Goal: Task Accomplishment & Management: Complete application form

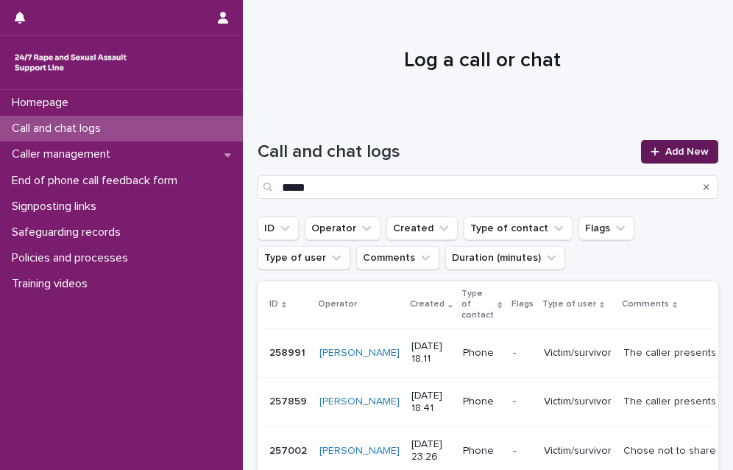
click at [648, 145] on link "Add New" at bounding box center [679, 152] width 77 height 24
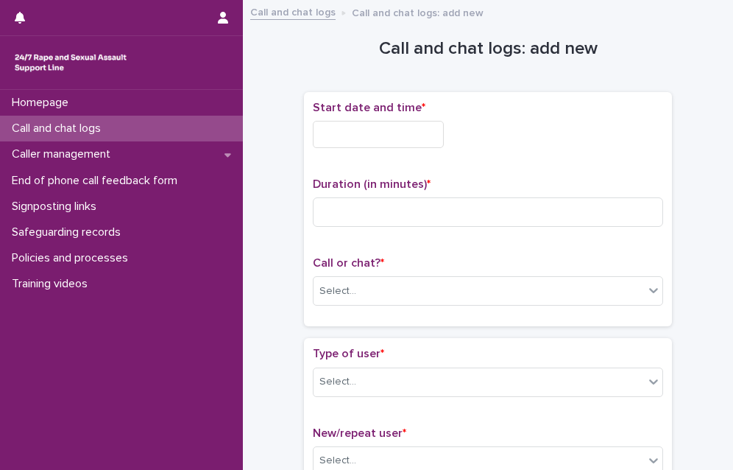
click at [383, 140] on input "text" at bounding box center [378, 134] width 131 height 27
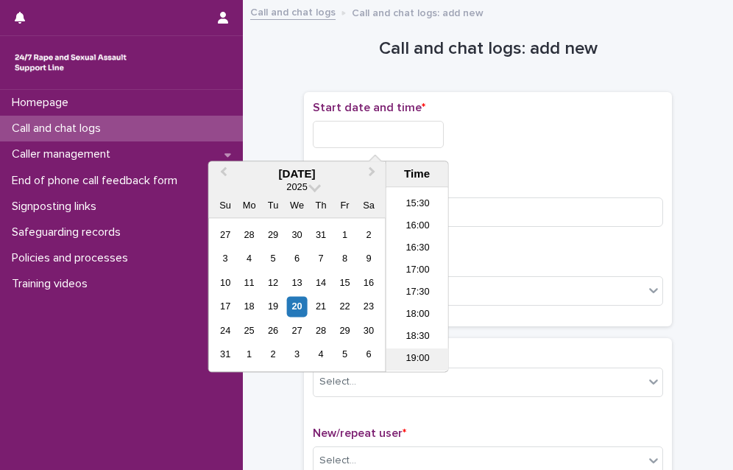
scroll to position [677, 0]
drag, startPoint x: 405, startPoint y: 274, endPoint x: 394, endPoint y: 202, distance: 73.7
click at [404, 274] on li "17:00" at bounding box center [417, 272] width 63 height 22
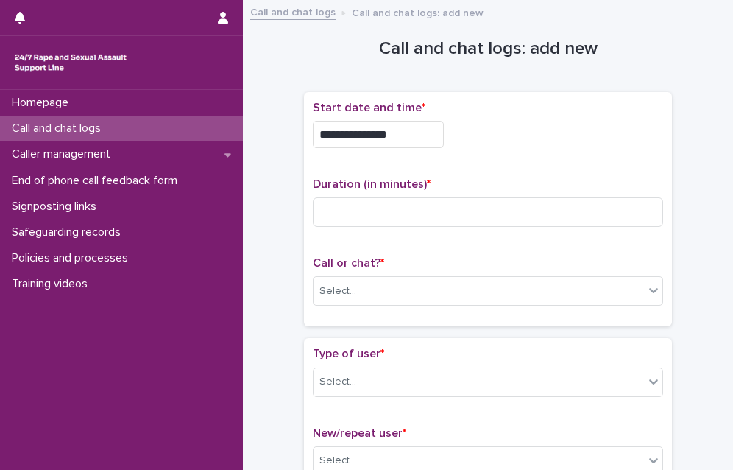
click at [395, 129] on input "**********" at bounding box center [378, 134] width 131 height 27
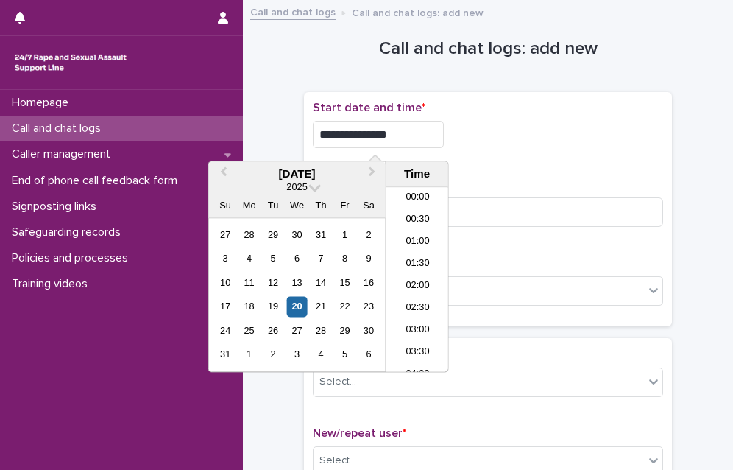
scroll to position [670, 0]
type input "**********"
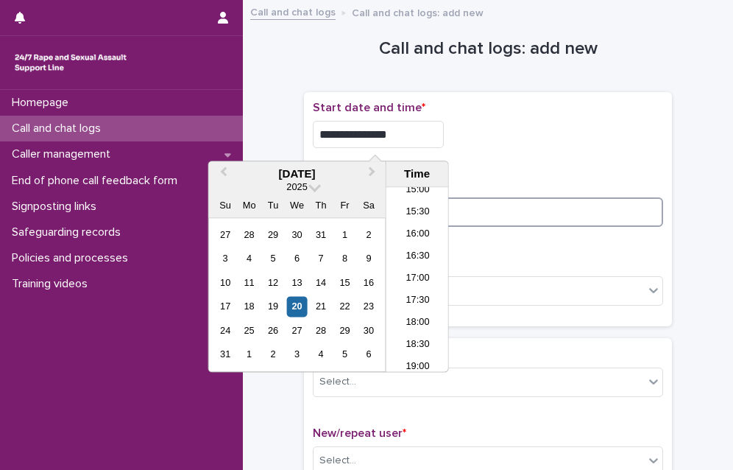
click at [498, 218] on input at bounding box center [488, 211] width 350 height 29
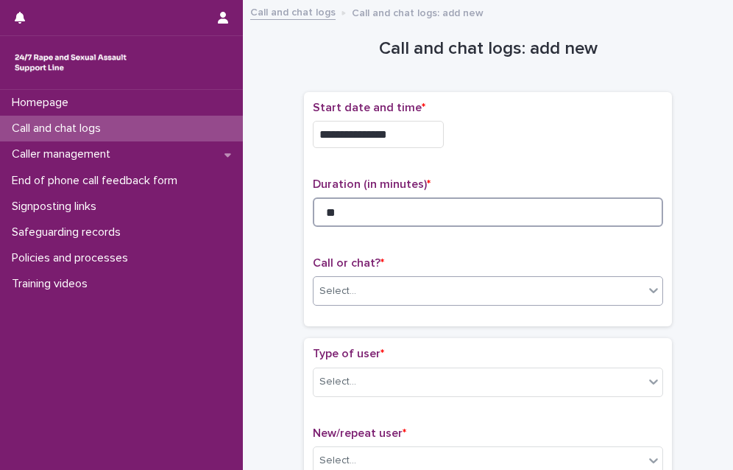
type input "**"
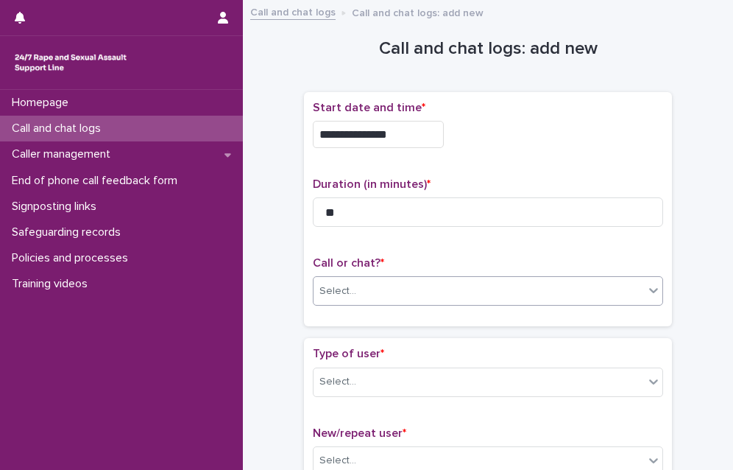
drag, startPoint x: 449, startPoint y: 283, endPoint x: 442, endPoint y: 300, distance: 18.5
click at [444, 295] on div "Select..." at bounding box center [478, 291] width 330 height 24
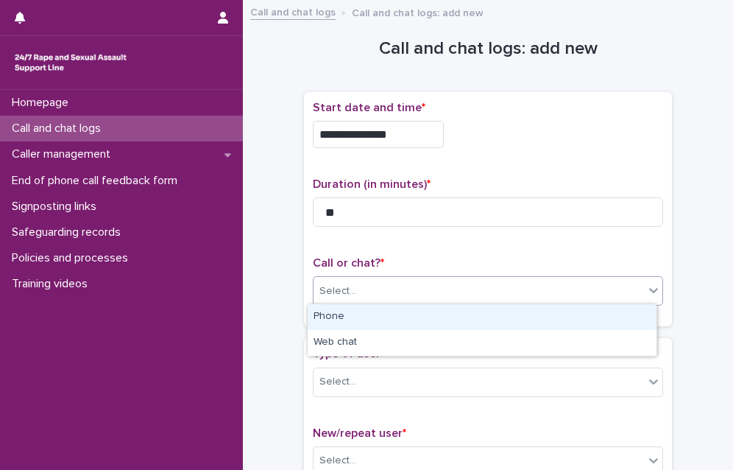
click at [412, 311] on div "Phone" at bounding box center [482, 317] width 349 height 26
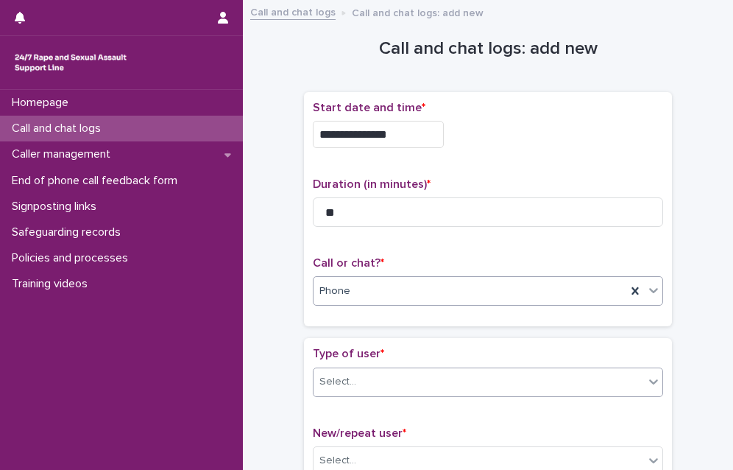
scroll to position [74, 0]
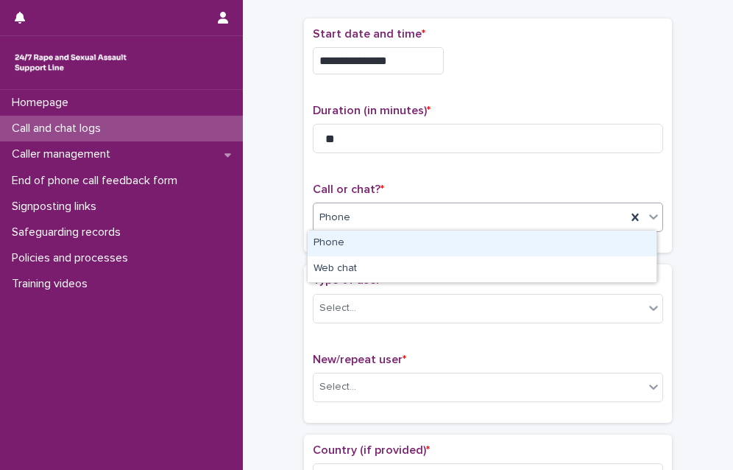
click at [364, 211] on div "Phone" at bounding box center [469, 217] width 313 height 24
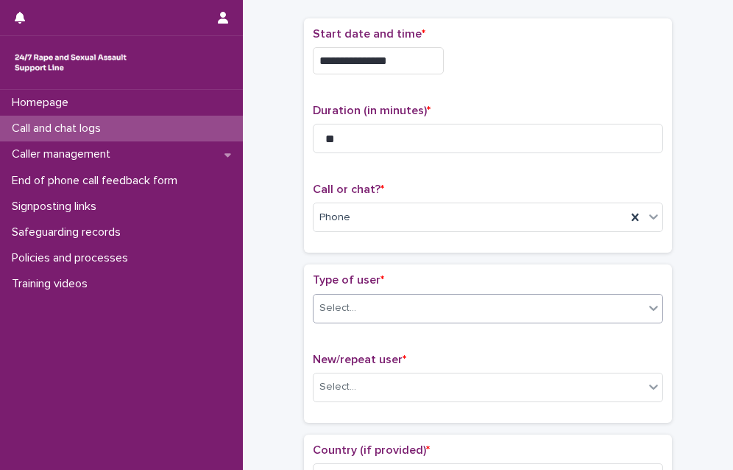
click at [352, 308] on div "Select..." at bounding box center [478, 308] width 330 height 24
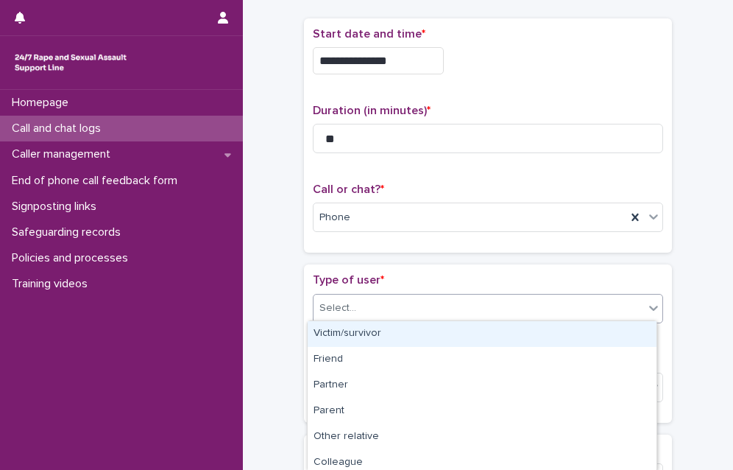
click at [357, 341] on div "Victim/survivor" at bounding box center [482, 334] width 349 height 26
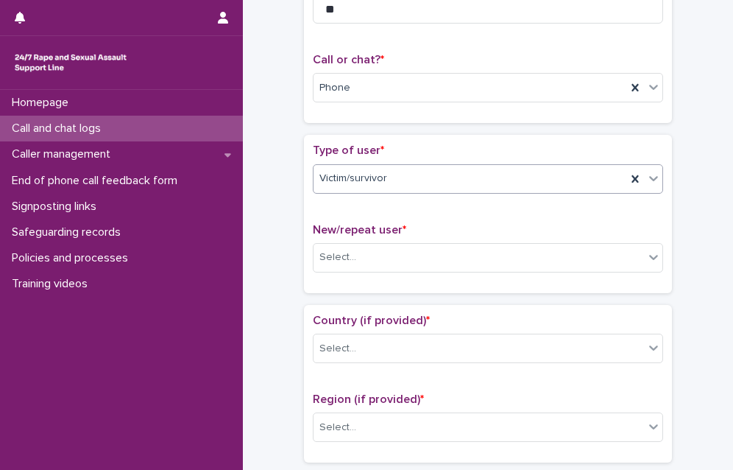
scroll to position [221, 0]
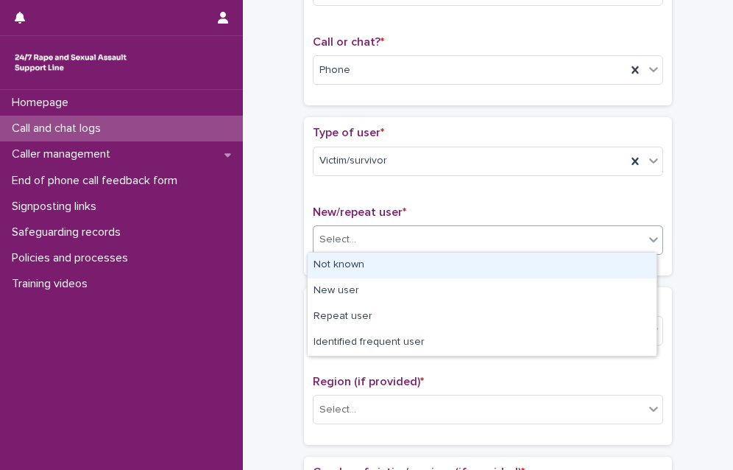
click at [371, 244] on div "Select..." at bounding box center [478, 239] width 330 height 24
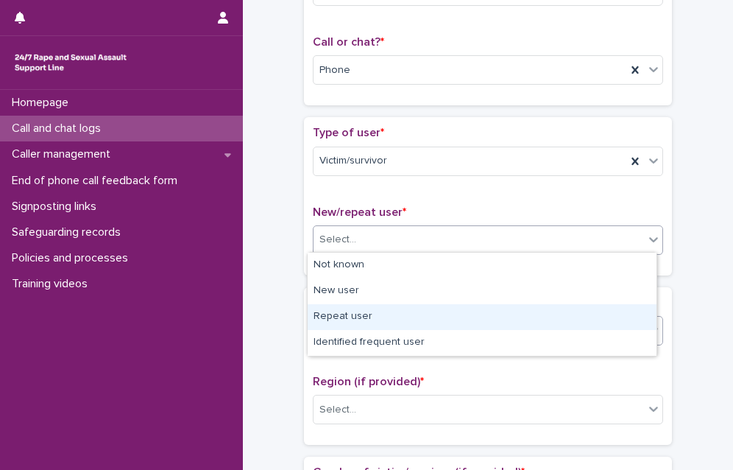
drag, startPoint x: 363, startPoint y: 301, endPoint x: 356, endPoint y: 313, distance: 14.2
click at [357, 313] on div "Repeat user" at bounding box center [482, 317] width 349 height 26
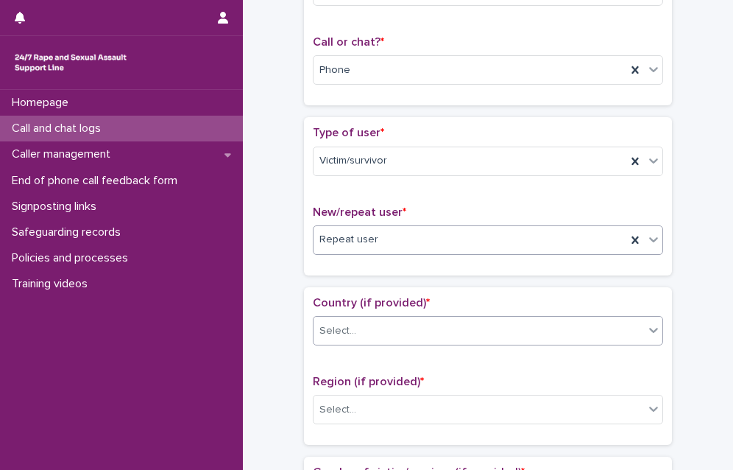
click at [356, 322] on div "Select..." at bounding box center [478, 331] width 330 height 24
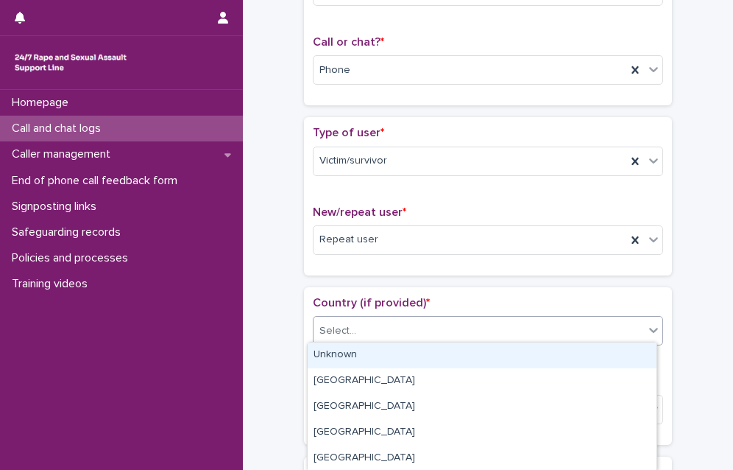
click at [356, 352] on div "Unknown" at bounding box center [482, 355] width 349 height 26
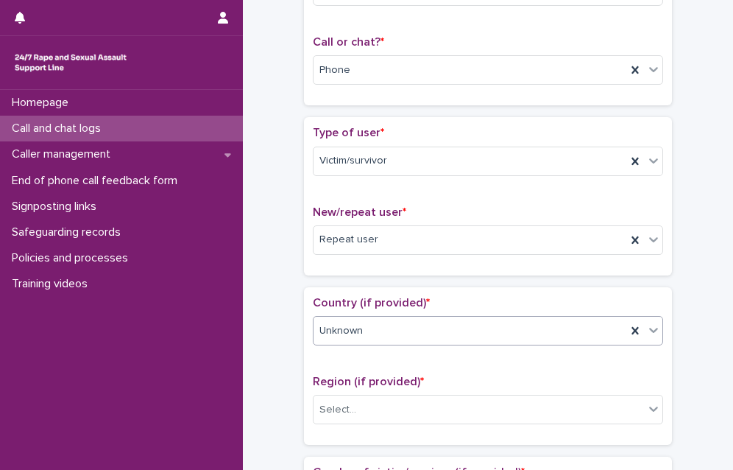
scroll to position [368, 0]
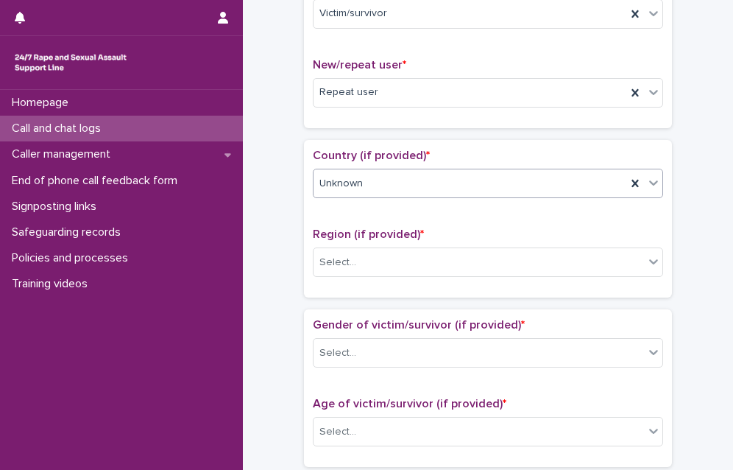
click at [378, 172] on div "Unknown" at bounding box center [469, 183] width 313 height 24
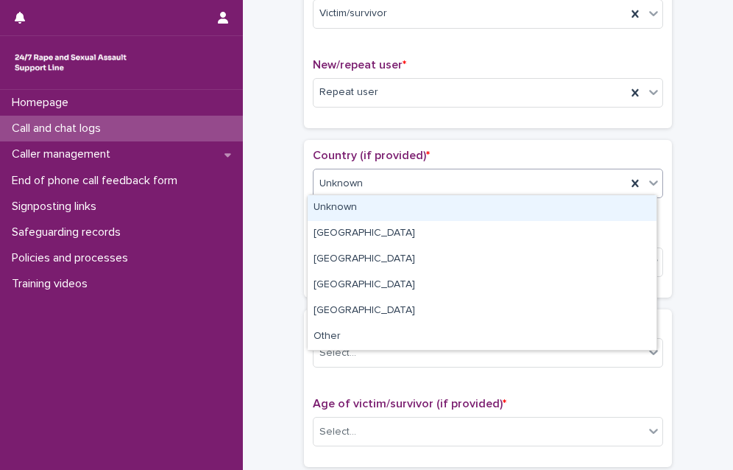
click at [378, 173] on div "Unknown" at bounding box center [469, 183] width 313 height 24
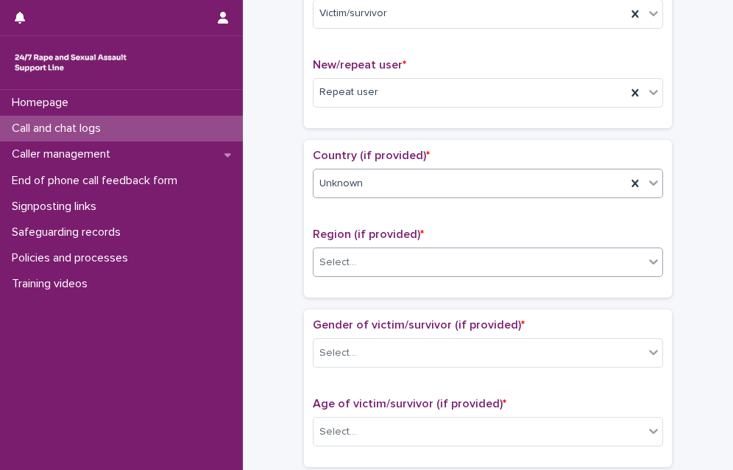
click at [362, 255] on div "Select..." at bounding box center [478, 262] width 330 height 24
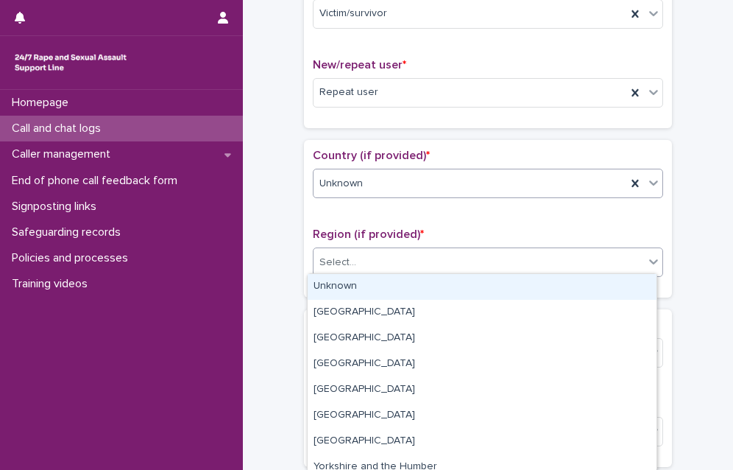
click at [378, 169] on div "Unknown" at bounding box center [488, 183] width 350 height 29
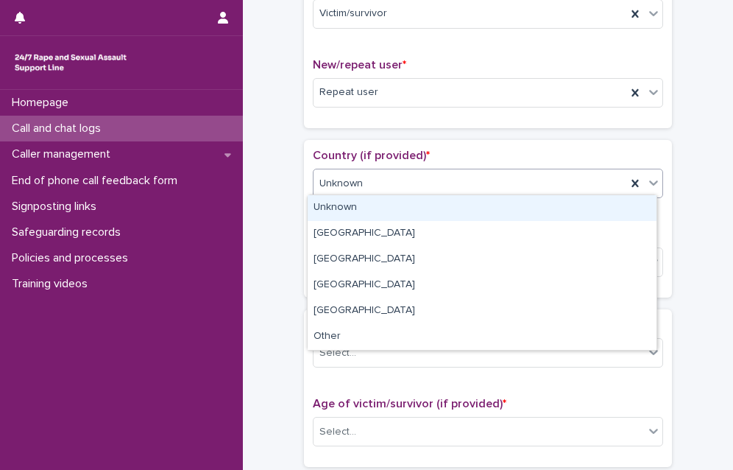
click at [283, 210] on div "**********" at bounding box center [488, 394] width 461 height 1506
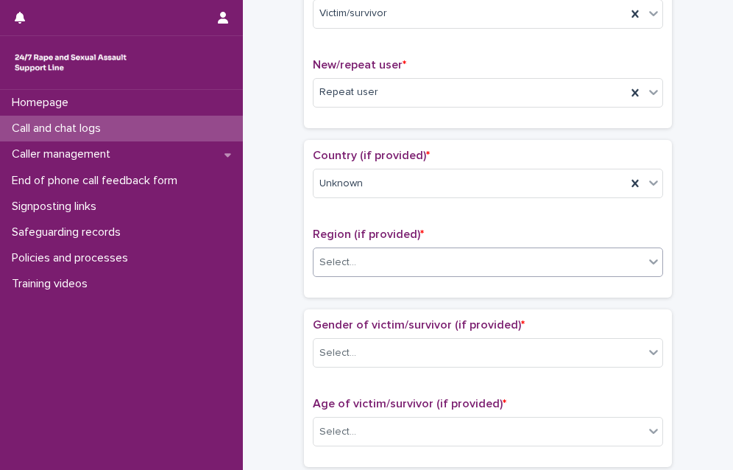
click at [340, 260] on div "Select..." at bounding box center [337, 262] width 37 height 15
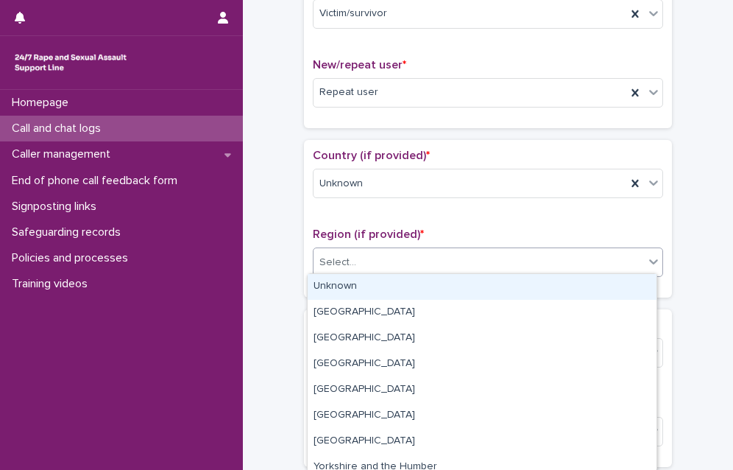
click at [341, 281] on div "Unknown" at bounding box center [482, 287] width 349 height 26
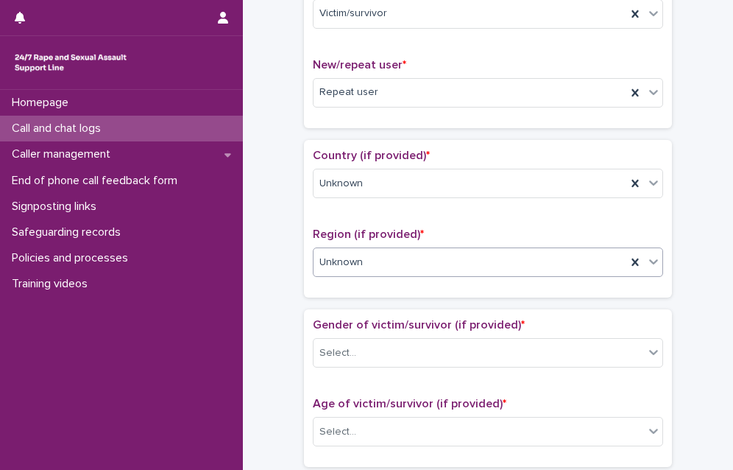
scroll to position [442, 0]
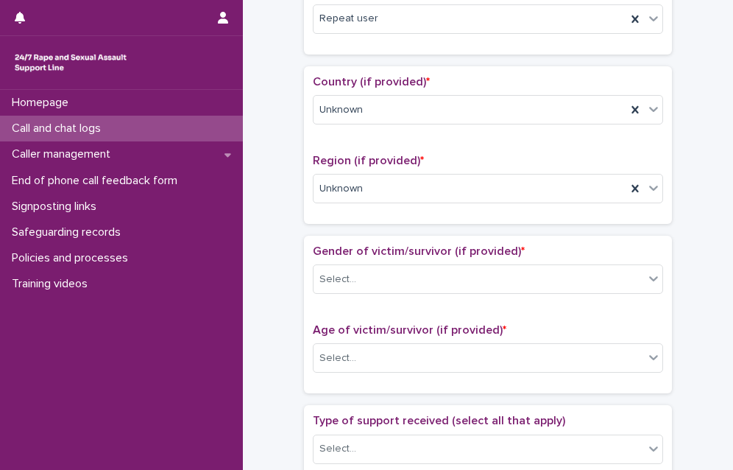
click at [355, 257] on div "Gender of victim/survivor (if provided) * Select..." at bounding box center [488, 274] width 350 height 61
click at [355, 277] on div "Select..." at bounding box center [478, 279] width 330 height 24
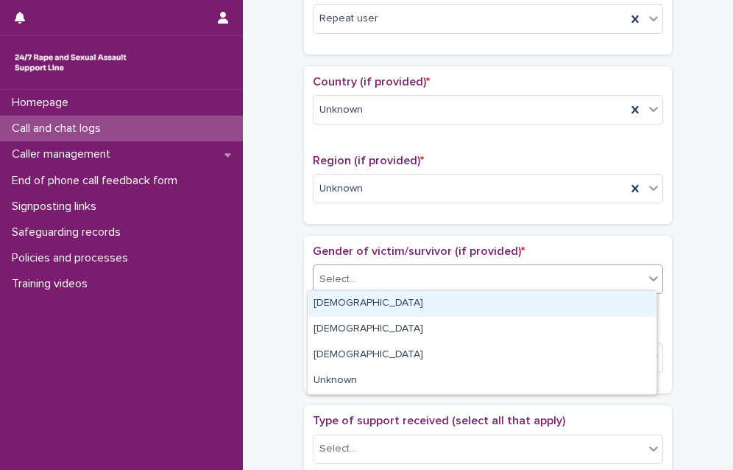
click at [348, 297] on div "Female" at bounding box center [482, 304] width 349 height 26
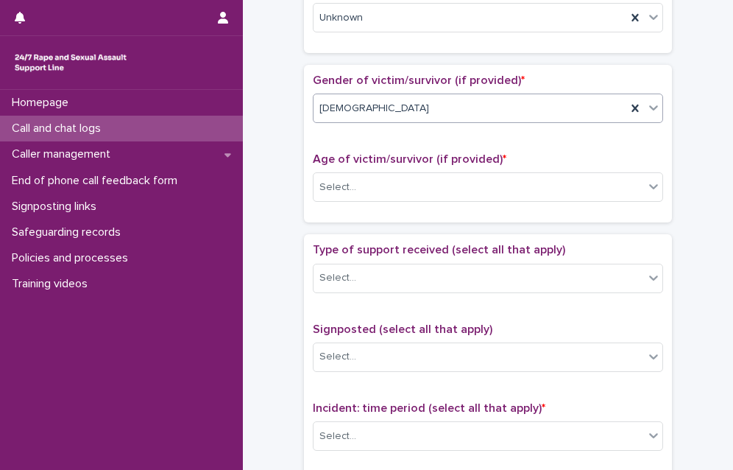
scroll to position [662, 0]
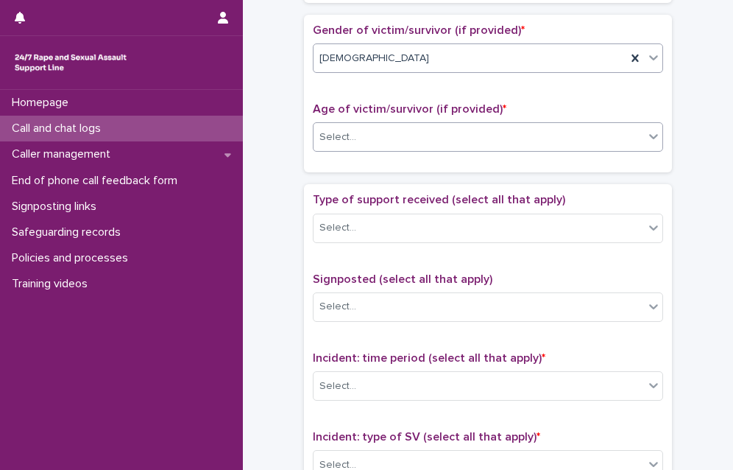
click at [412, 125] on div "Select..." at bounding box center [478, 137] width 330 height 24
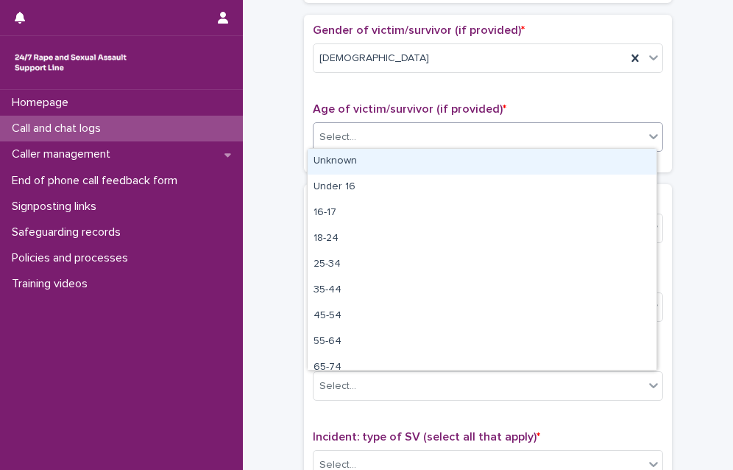
click at [396, 160] on div "Unknown" at bounding box center [482, 162] width 349 height 26
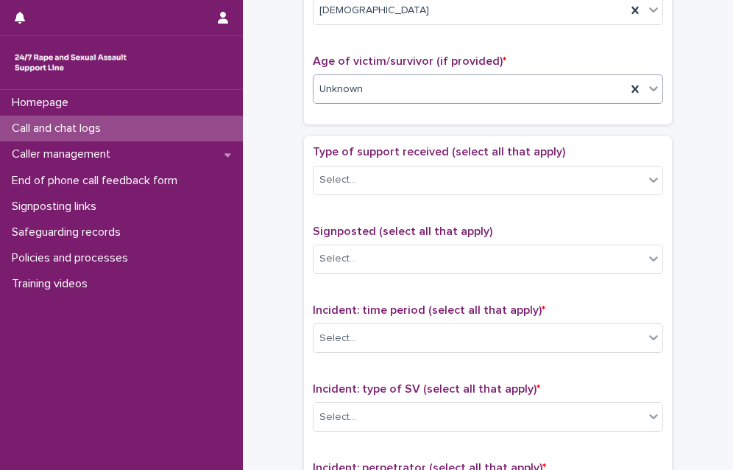
scroll to position [736, 0]
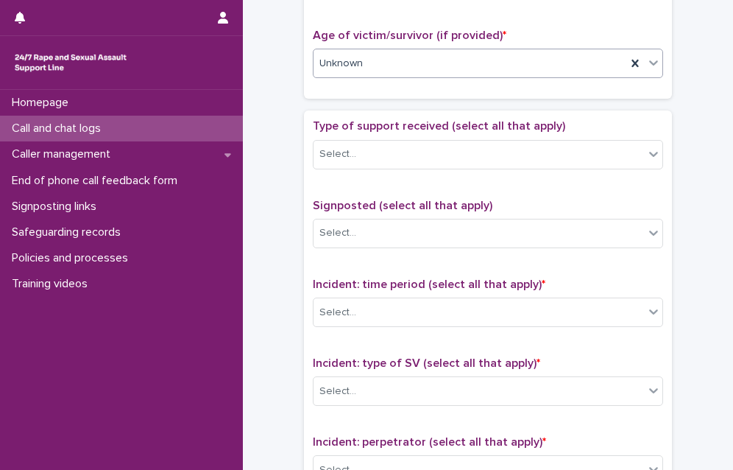
click at [339, 169] on div "Type of support received (select all that apply) Select..." at bounding box center [488, 149] width 350 height 61
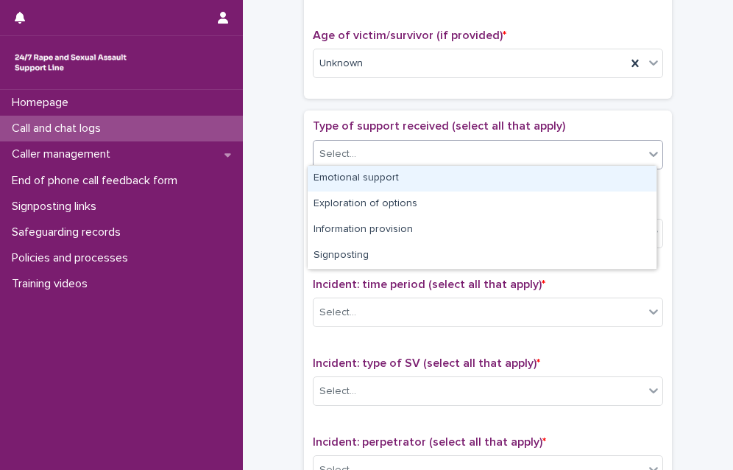
click at [341, 158] on div "Select..." at bounding box center [478, 154] width 330 height 24
click at [339, 184] on div "Emotional support" at bounding box center [482, 179] width 349 height 26
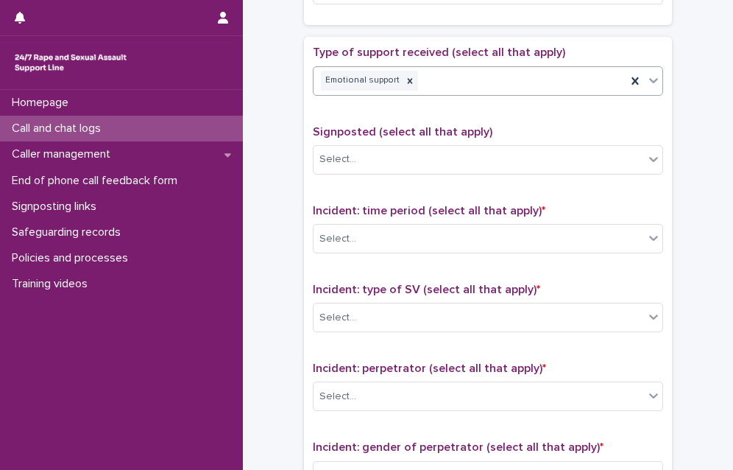
scroll to position [883, 0]
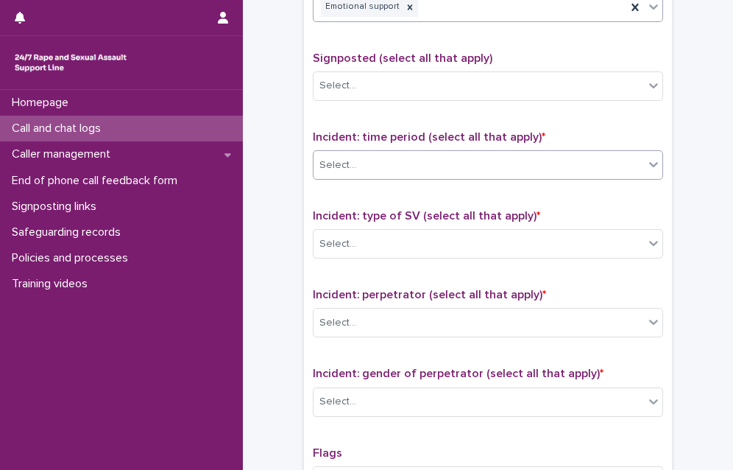
click at [361, 162] on div "Select..." at bounding box center [478, 165] width 330 height 24
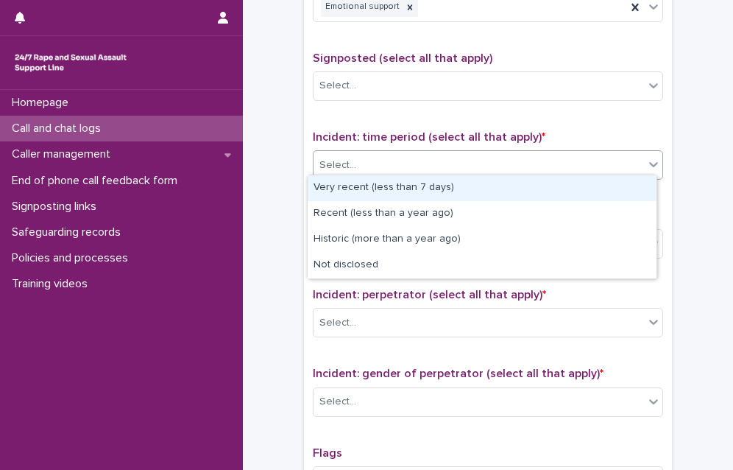
click at [351, 186] on div "Very recent (less than 7 days)" at bounding box center [482, 188] width 349 height 26
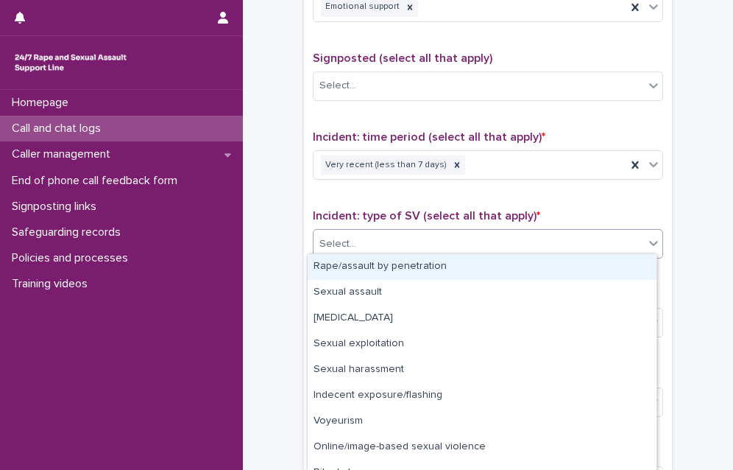
click at [363, 244] on div "Select..." at bounding box center [478, 244] width 330 height 24
click at [358, 266] on div "Rape/assault by penetration" at bounding box center [482, 267] width 349 height 26
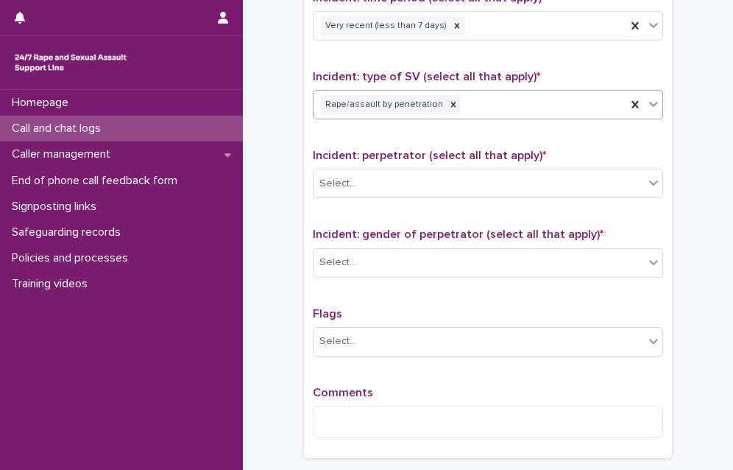
scroll to position [1030, 0]
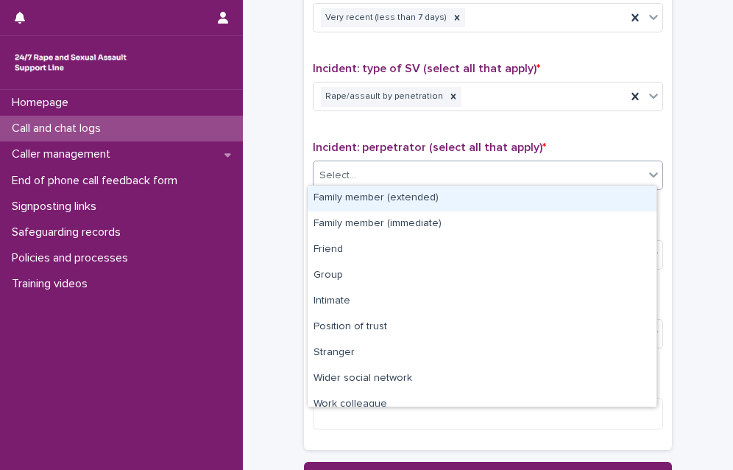
click at [383, 168] on div "Select..." at bounding box center [478, 175] width 330 height 24
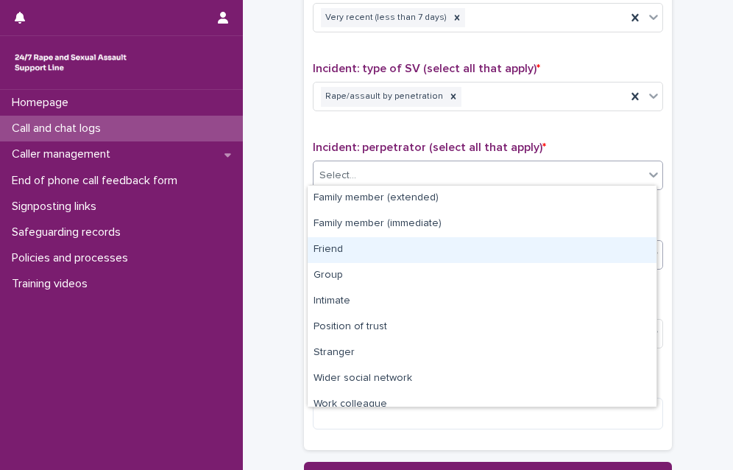
click at [362, 259] on div "Friend" at bounding box center [482, 250] width 349 height 26
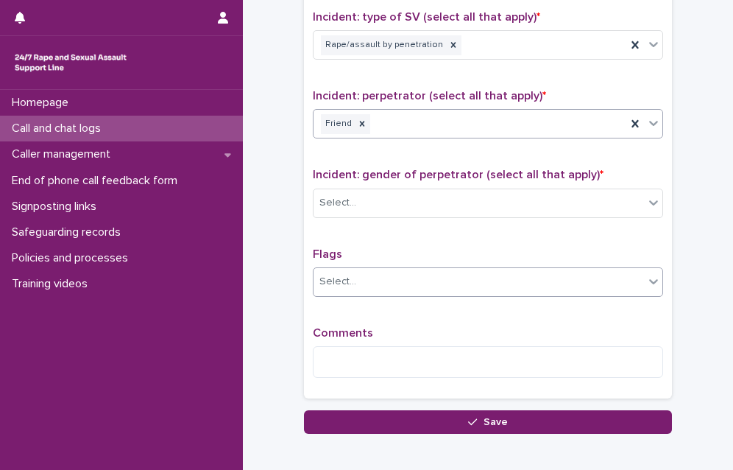
scroll to position [1104, 0]
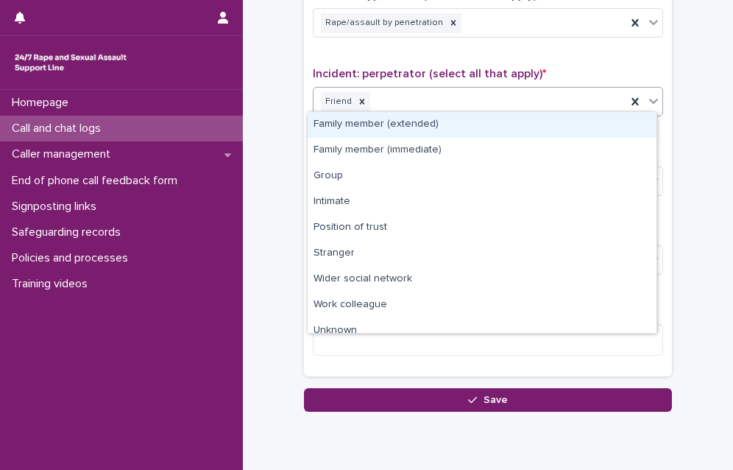
click at [400, 99] on div "Friend" at bounding box center [469, 102] width 313 height 26
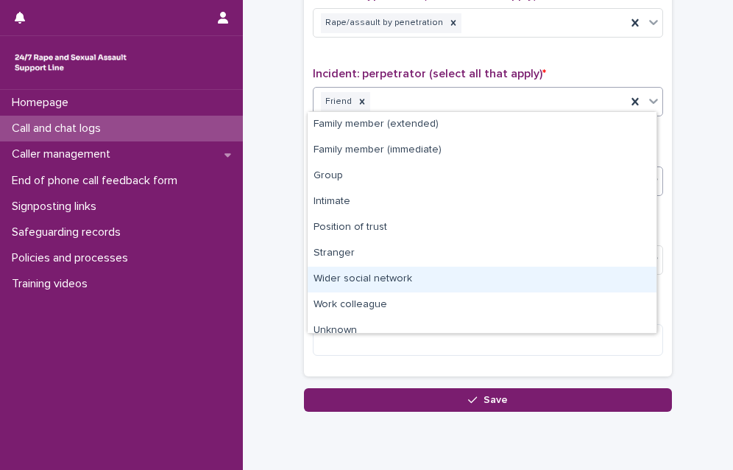
drag, startPoint x: 388, startPoint y: 275, endPoint x: 382, endPoint y: 188, distance: 87.0
click at [387, 274] on div "Wider social network" at bounding box center [482, 279] width 349 height 26
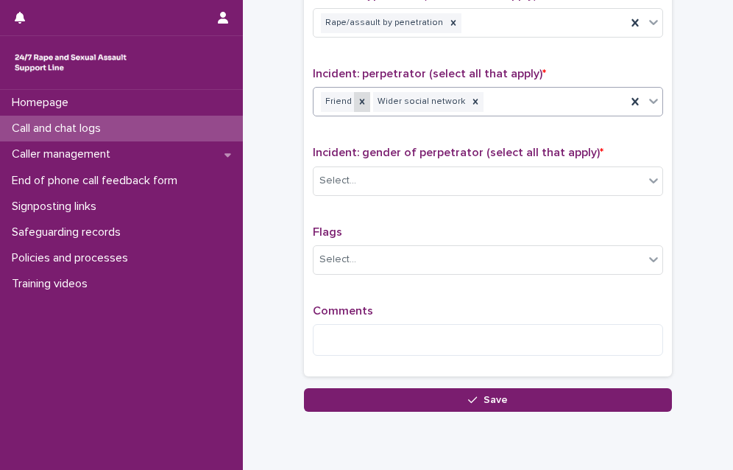
click at [357, 100] on icon at bounding box center [362, 101] width 10 height 10
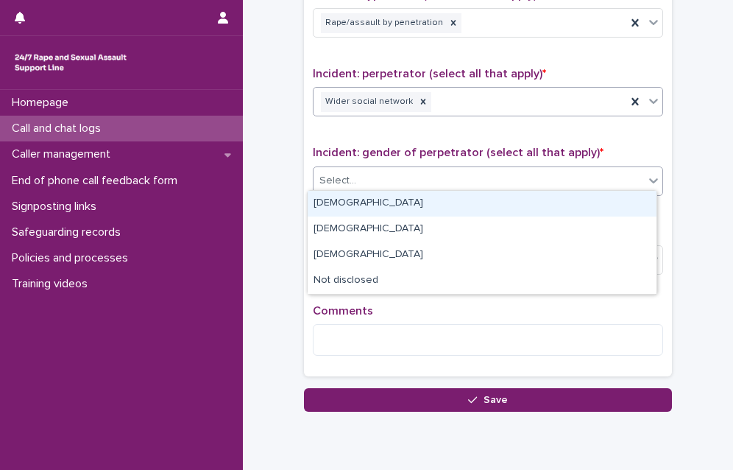
drag, startPoint x: 403, startPoint y: 183, endPoint x: 399, endPoint y: 195, distance: 12.6
click at [403, 184] on div "Select..." at bounding box center [478, 181] width 330 height 24
click at [387, 212] on div "Male" at bounding box center [482, 204] width 349 height 26
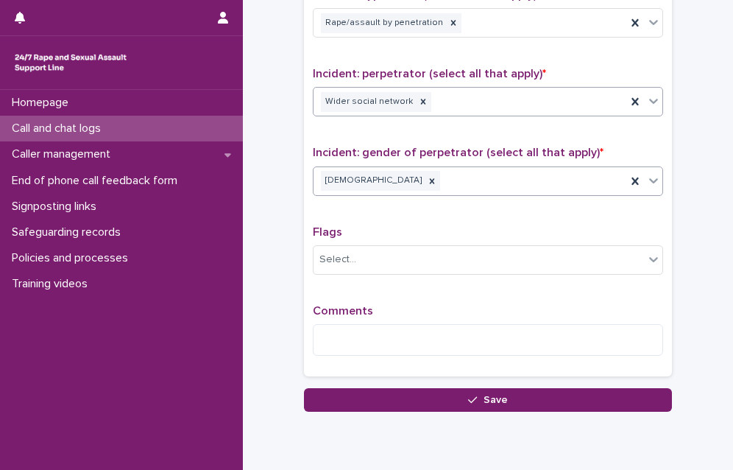
scroll to position [1155, 0]
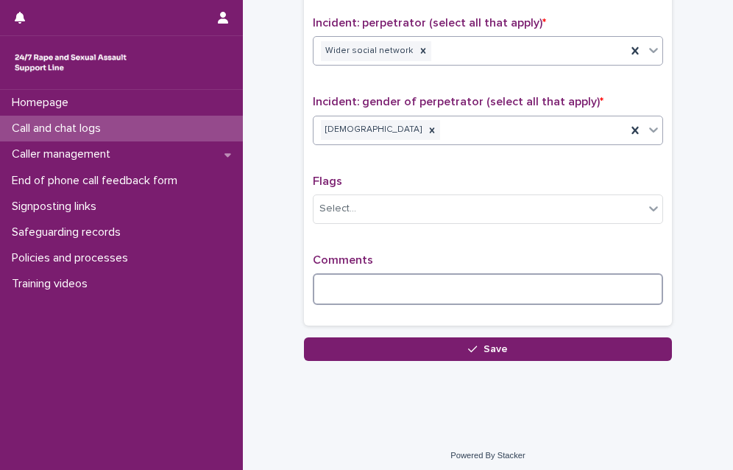
click at [339, 283] on textarea at bounding box center [488, 289] width 350 height 32
click at [610, 282] on textarea "**********" at bounding box center [488, 289] width 350 height 32
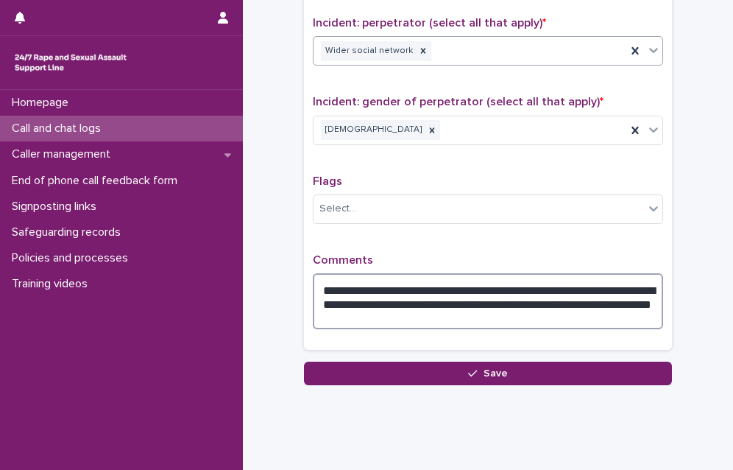
click at [617, 281] on textarea "**********" at bounding box center [488, 301] width 350 height 56
click at [497, 311] on textarea "**********" at bounding box center [488, 301] width 350 height 56
click at [492, 309] on textarea "**********" at bounding box center [488, 301] width 350 height 56
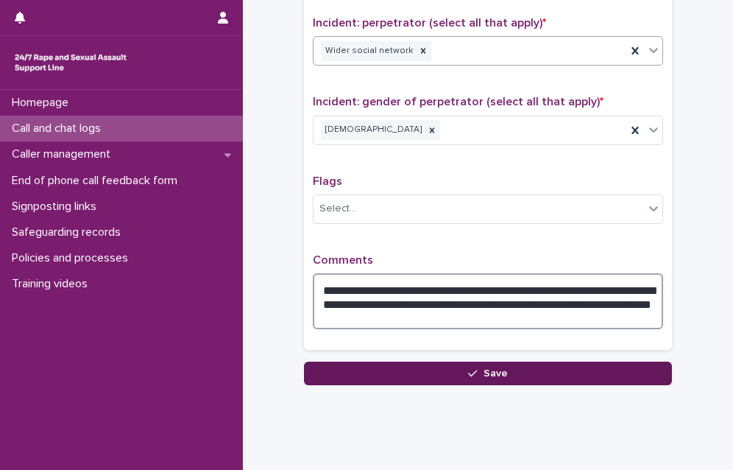
type textarea "**********"
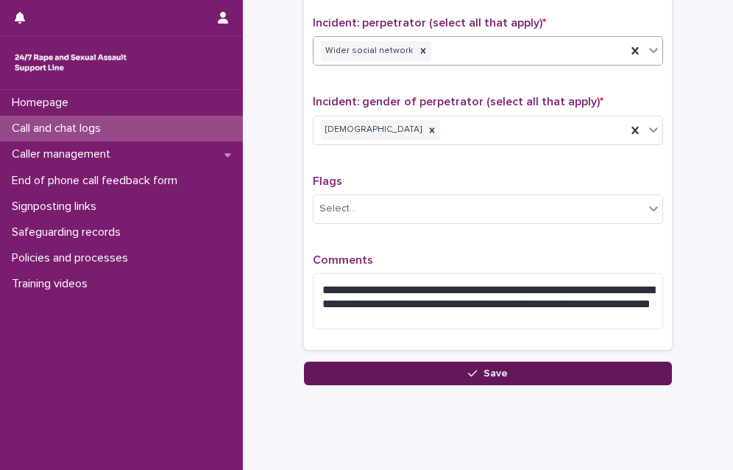
click at [480, 372] on button "Save" at bounding box center [488, 373] width 368 height 24
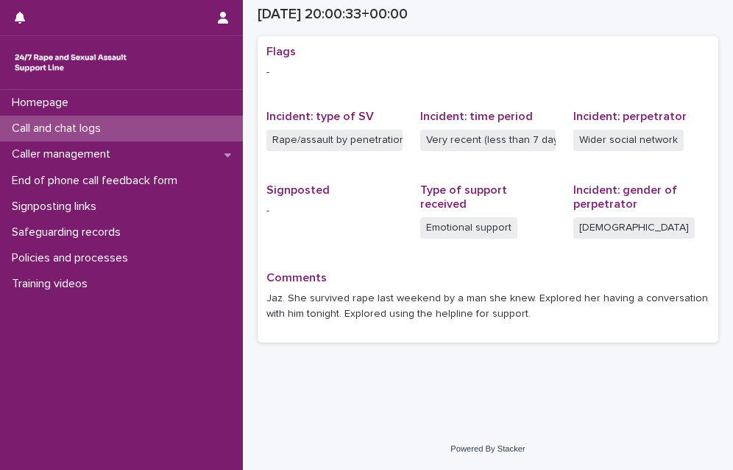
scroll to position [298, 0]
click at [129, 131] on div "Call and chat logs" at bounding box center [121, 129] width 243 height 26
